Goal: Transaction & Acquisition: Purchase product/service

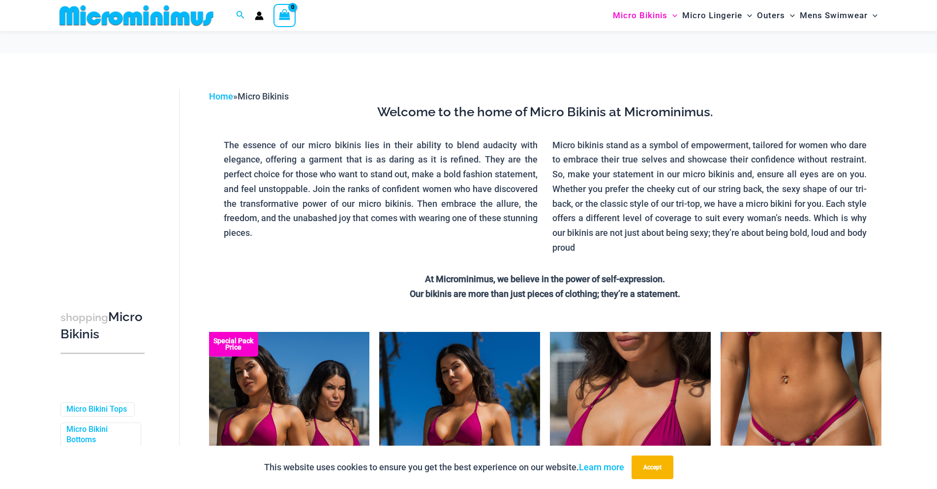
scroll to position [352, 0]
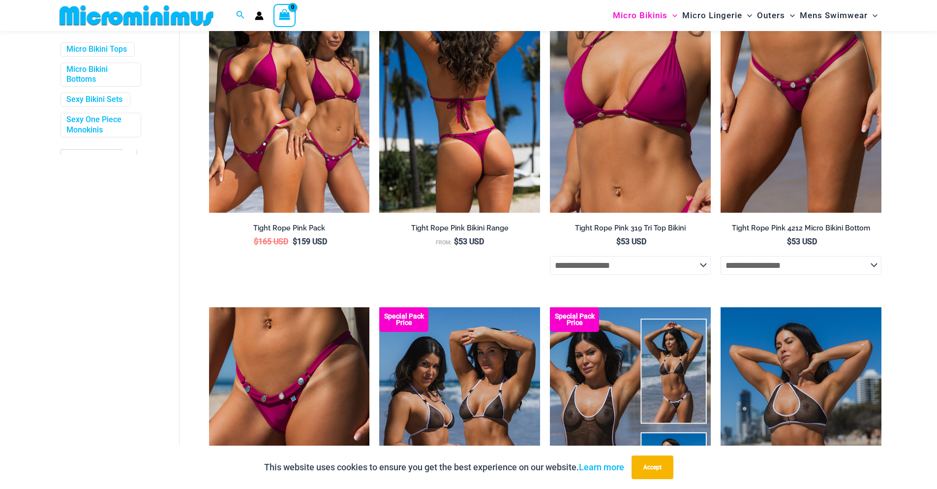
click at [463, 149] on img at bounding box center [459, 91] width 161 height 241
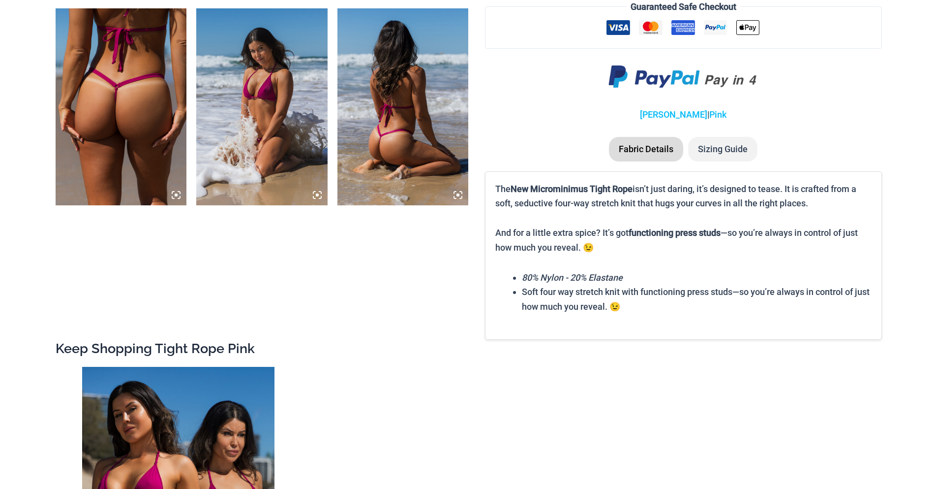
scroll to position [1083, 0]
